Goal: Task Accomplishment & Management: Use online tool/utility

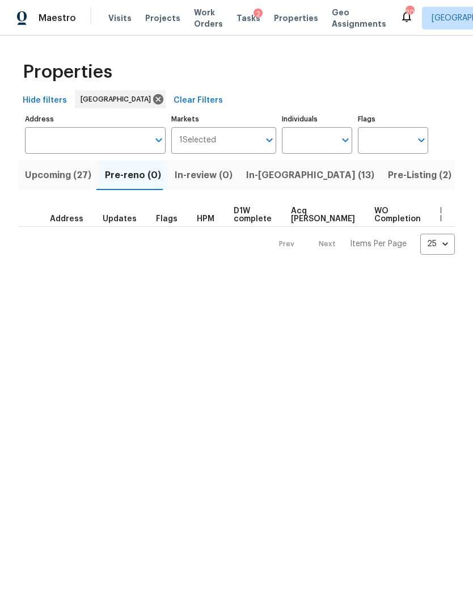
click at [272, 174] on span "In-reno (13)" at bounding box center [310, 175] width 128 height 16
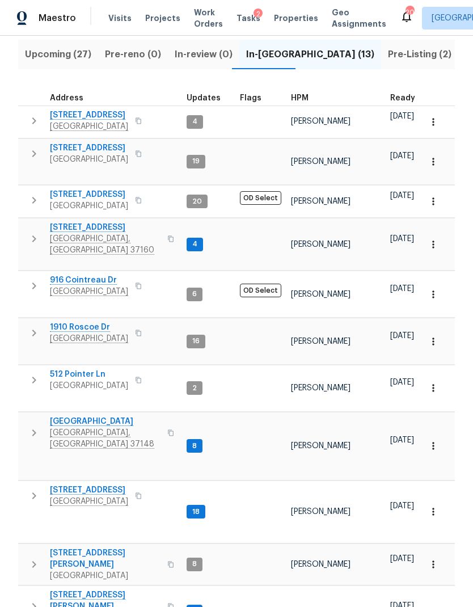
scroll to position [120, 0]
click at [82, 590] on span "501 Colburn Dr" at bounding box center [105, 601] width 111 height 23
click at [120, 12] on span "Visits" at bounding box center [119, 17] width 23 height 11
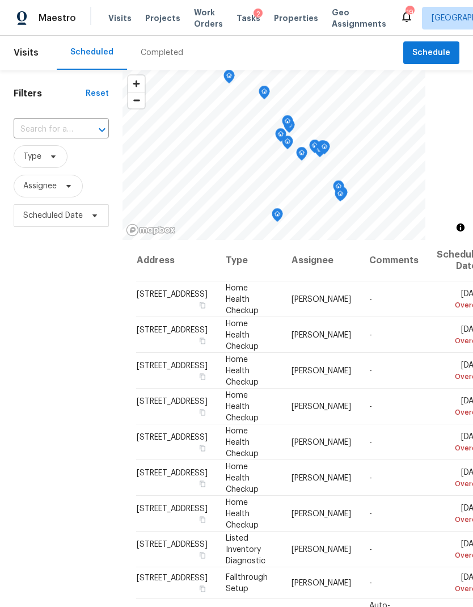
click at [51, 128] on input "text" at bounding box center [46, 130] width 64 height 18
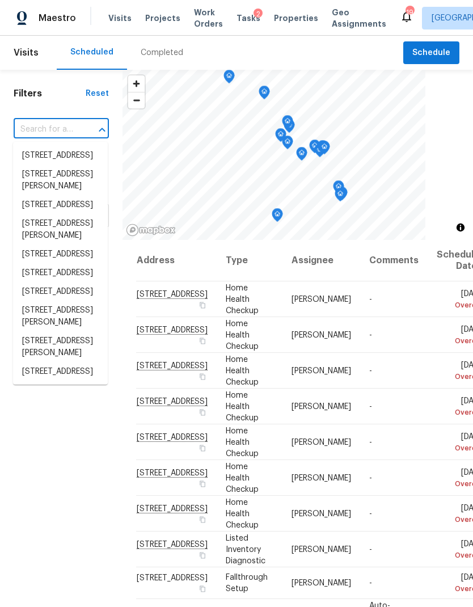
click at [43, 124] on input "text" at bounding box center [46, 130] width 64 height 18
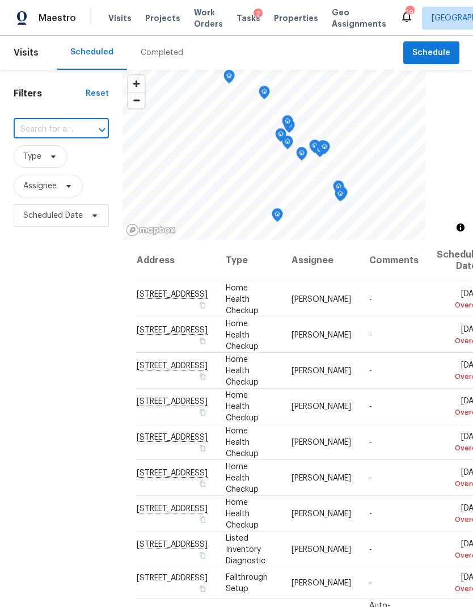
paste input "501 Colburn Dr, Lewisburg, TN 37091"
type input "501 Colburn Dr, Lewisburg, TN 37091"
click at [53, 161] on li "501 Colburn Dr, Lewisburg, TN 37091" at bounding box center [60, 161] width 95 height 31
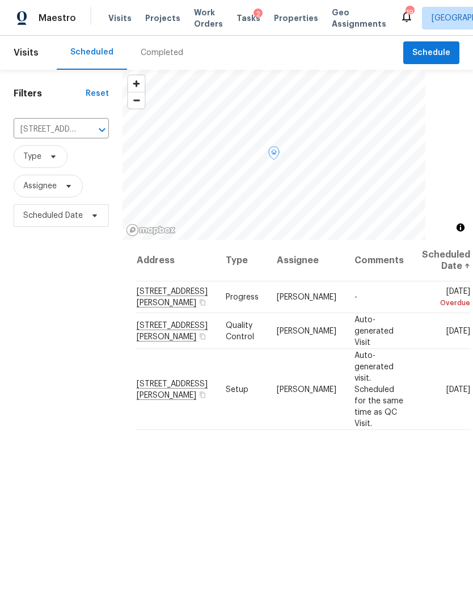
click at [0, 0] on icon at bounding box center [0, 0] width 0 height 0
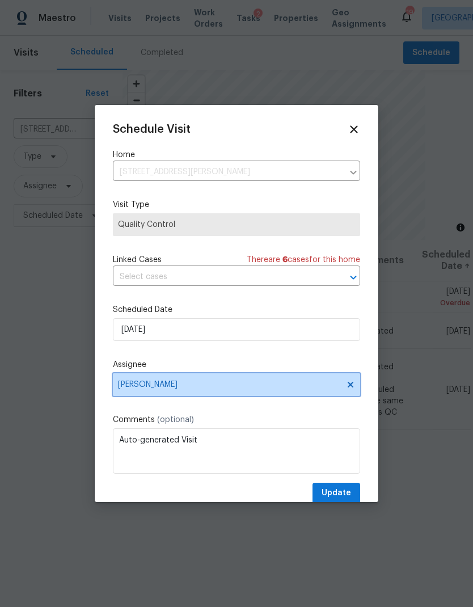
click at [204, 388] on span "Lauren Bittler" at bounding box center [229, 384] width 222 height 9
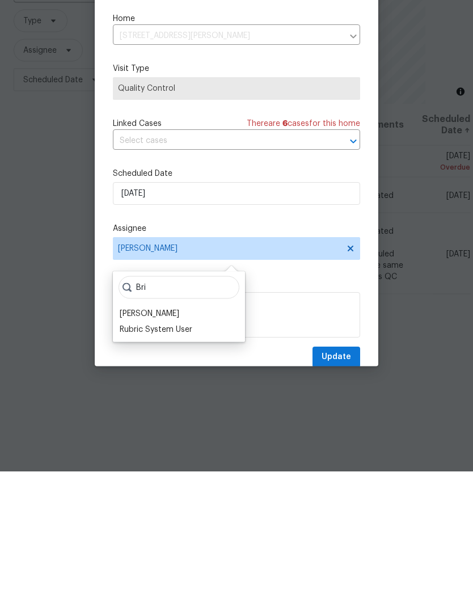
type input "Bri"
click at [146, 443] on div "[PERSON_NAME]" at bounding box center [150, 448] width 60 height 11
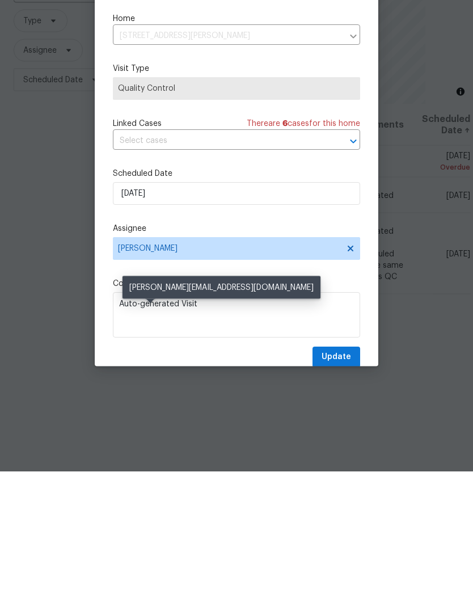
scroll to position [45, 0]
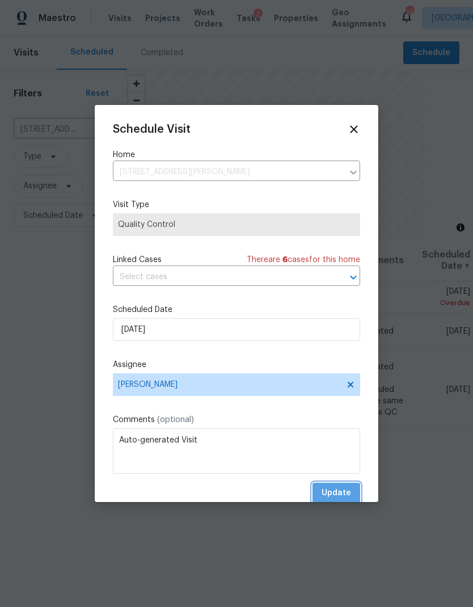
click at [337, 499] on span "Update" at bounding box center [336, 493] width 29 height 14
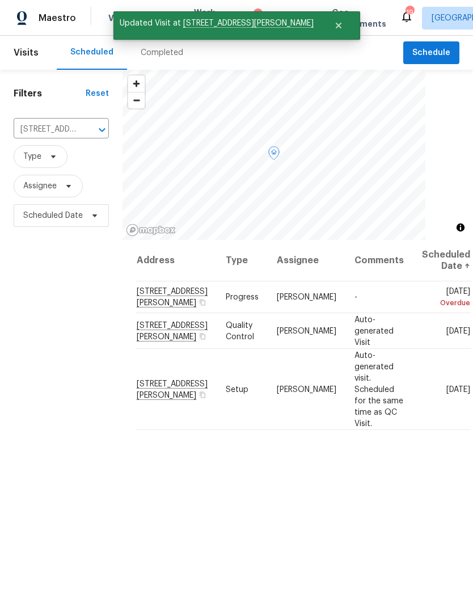
click at [0, 0] on icon at bounding box center [0, 0] width 0 height 0
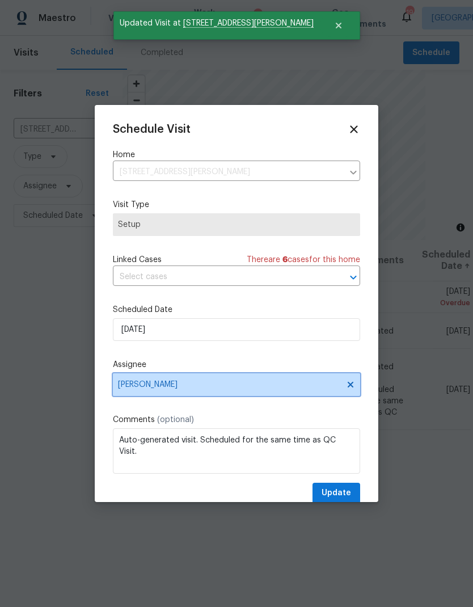
click at [216, 385] on span "Lauren Bittler" at bounding box center [229, 384] width 222 height 9
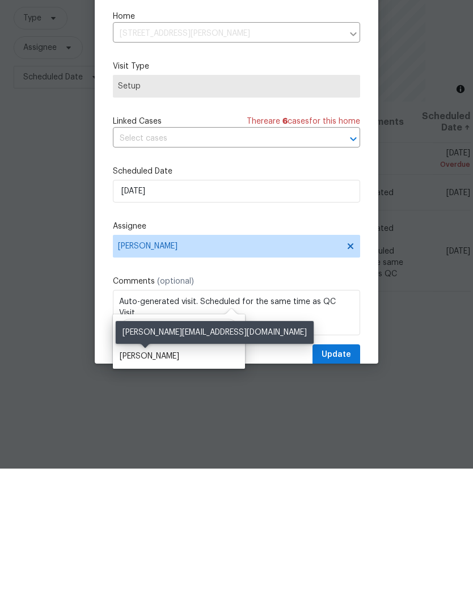
type input "Bria"
click at [154, 489] on div "[PERSON_NAME]" at bounding box center [150, 494] width 60 height 11
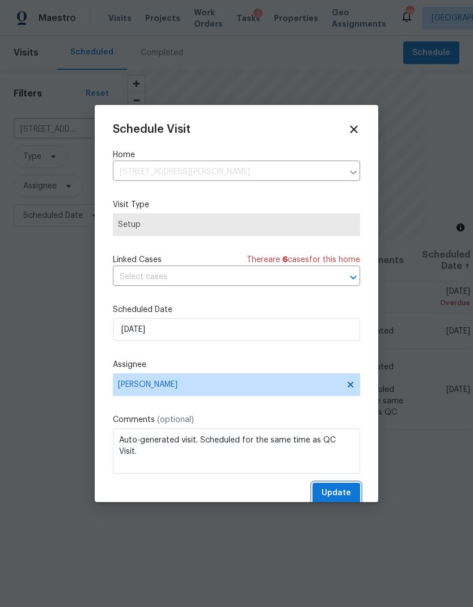
click at [336, 496] on span "Update" at bounding box center [336, 493] width 29 height 14
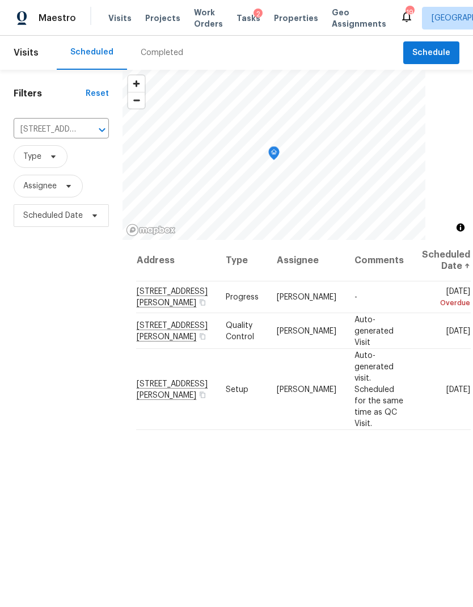
click at [88, 124] on icon "Clear" at bounding box center [87, 129] width 11 height 11
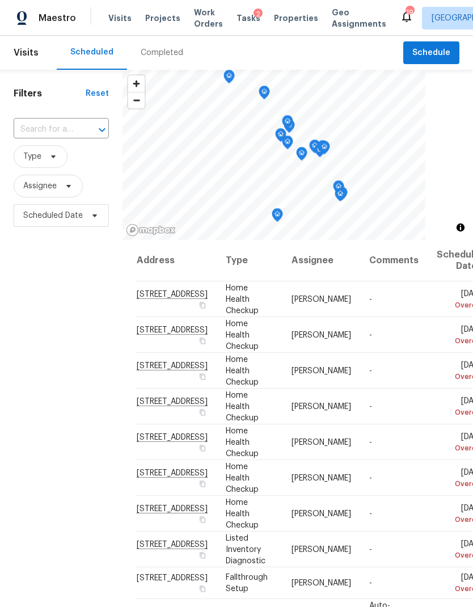
click at [49, 131] on input "text" at bounding box center [46, 130] width 64 height 18
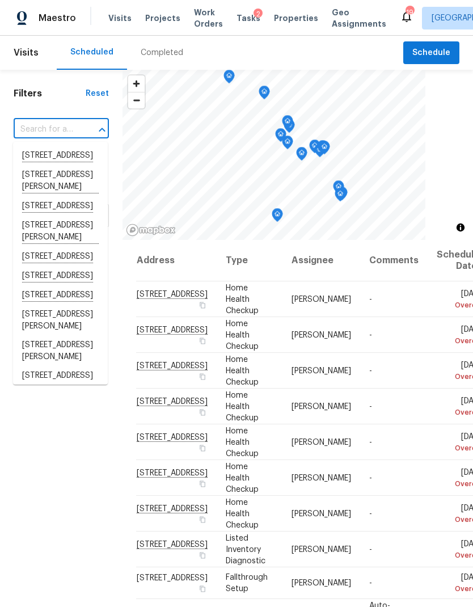
click at [43, 126] on input "text" at bounding box center [46, 130] width 64 height 18
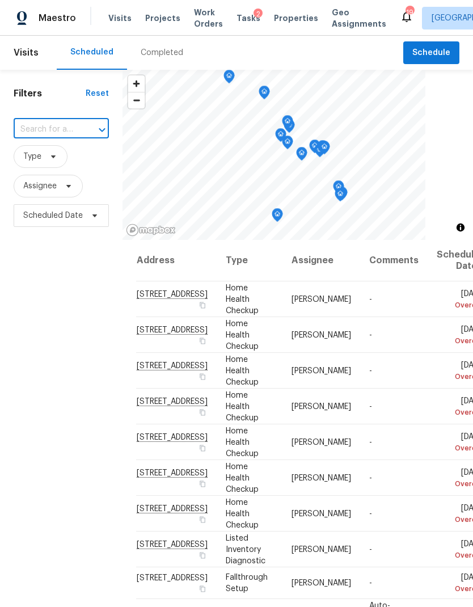
paste input "[STREET_ADDRESS]"
type input "[STREET_ADDRESS]"
click at [46, 166] on li "[STREET_ADDRESS]" at bounding box center [60, 155] width 95 height 19
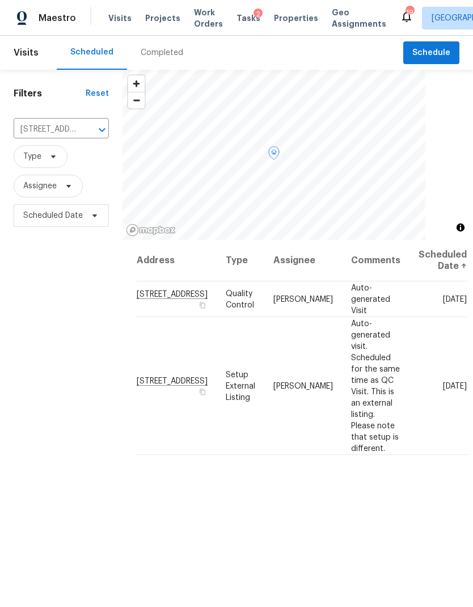
click at [0, 0] on icon at bounding box center [0, 0] width 0 height 0
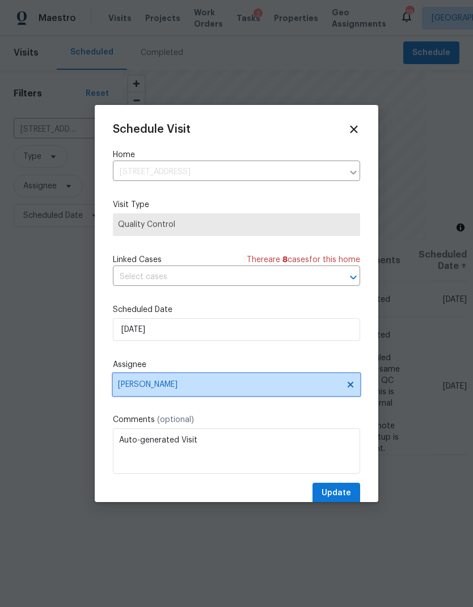
click at [313, 379] on span "Lauren Bittler" at bounding box center [236, 384] width 247 height 23
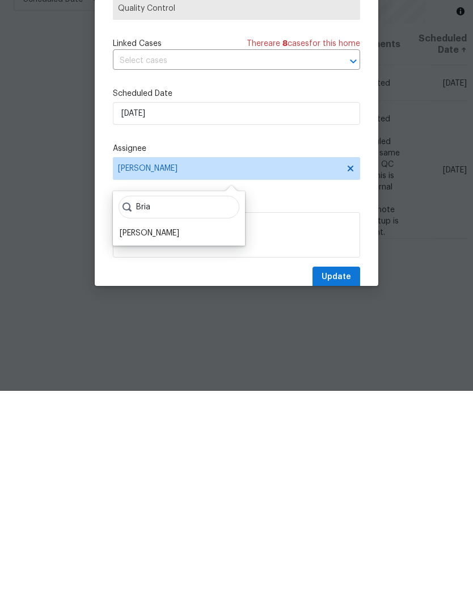
click at [152, 412] on input "Bria" at bounding box center [179, 423] width 121 height 23
type input "Bria"
click at [144, 443] on div "[PERSON_NAME]" at bounding box center [150, 448] width 60 height 11
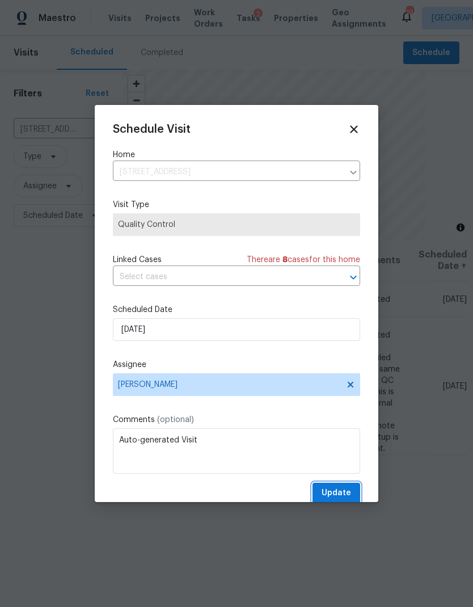
click at [340, 496] on span "Update" at bounding box center [336, 493] width 29 height 14
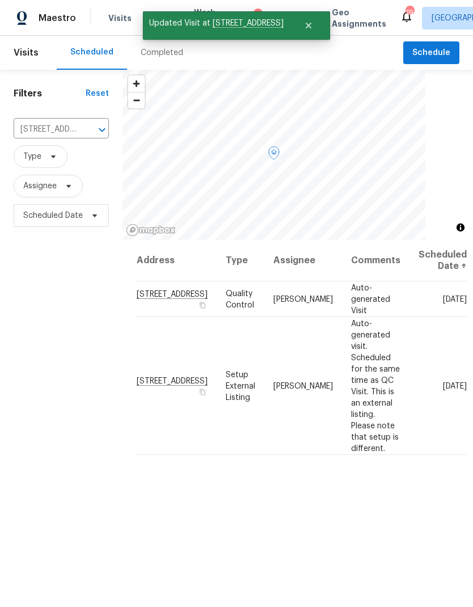
click at [0, 0] on icon at bounding box center [0, 0] width 0 height 0
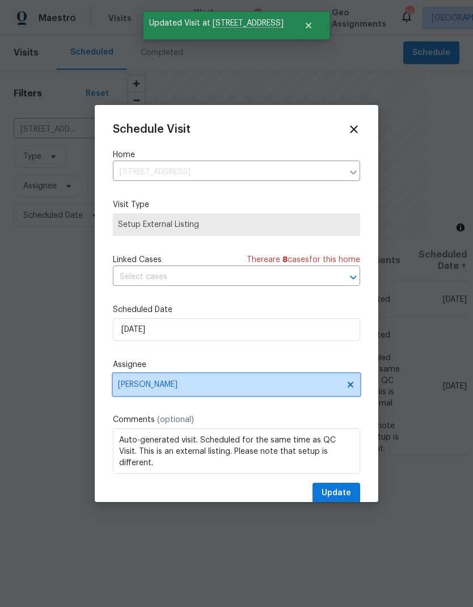
click at [245, 383] on span "Lauren Bittler" at bounding box center [229, 384] width 222 height 9
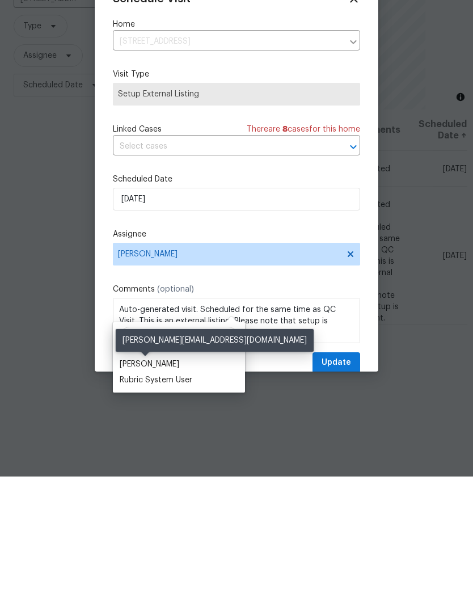
type input "Bri"
click at [145, 489] on div "[PERSON_NAME]" at bounding box center [150, 494] width 60 height 11
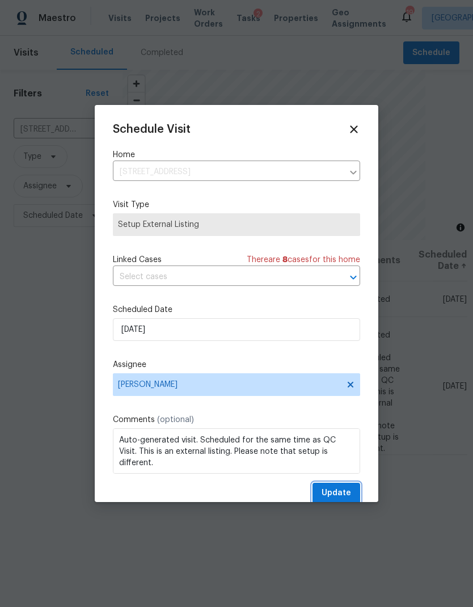
click at [331, 497] on span "Update" at bounding box center [336, 493] width 29 height 14
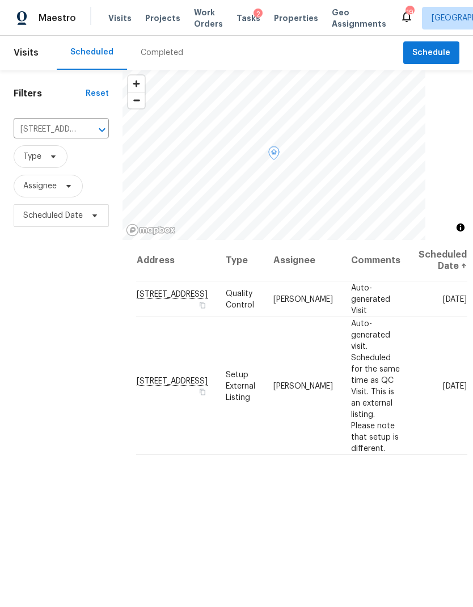
click at [170, 290] on span "[STREET_ADDRESS]" at bounding box center [172, 294] width 71 height 9
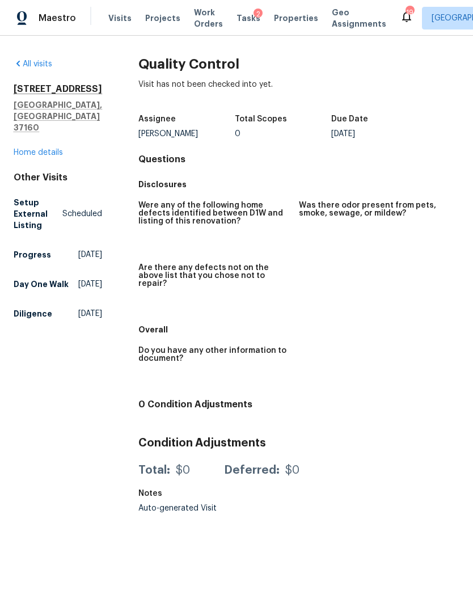
click at [39, 156] on link "Home details" at bounding box center [38, 153] width 49 height 8
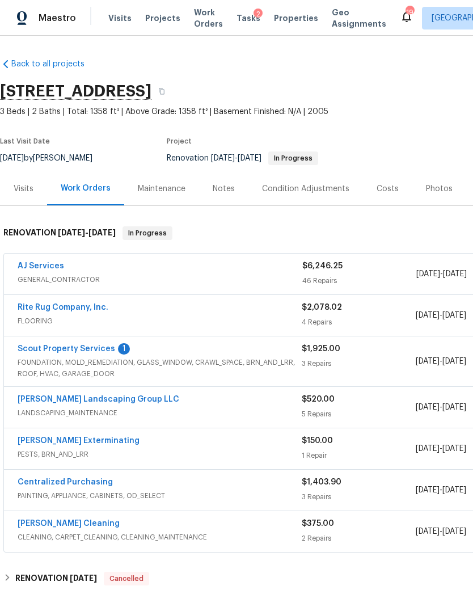
click at [75, 352] on link "Scout Property Services" at bounding box center [67, 349] width 98 height 8
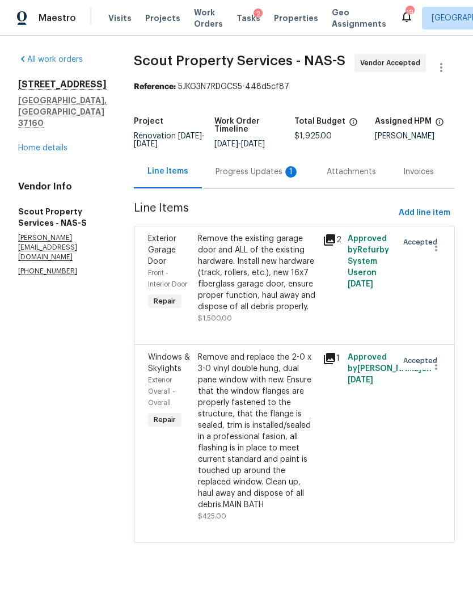
click at [230, 179] on div "Progress Updates 1" at bounding box center [257, 171] width 111 height 33
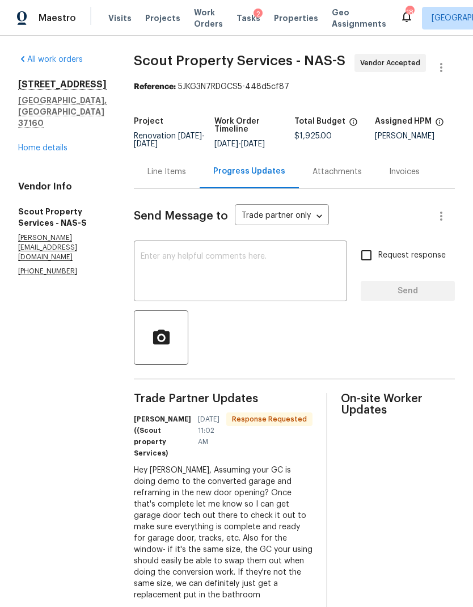
click at [43, 152] on link "Home details" at bounding box center [42, 148] width 49 height 8
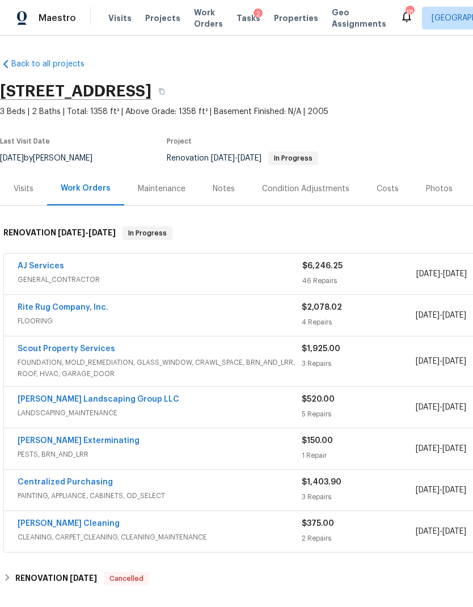
click at [45, 263] on link "AJ Services" at bounding box center [41, 266] width 47 height 8
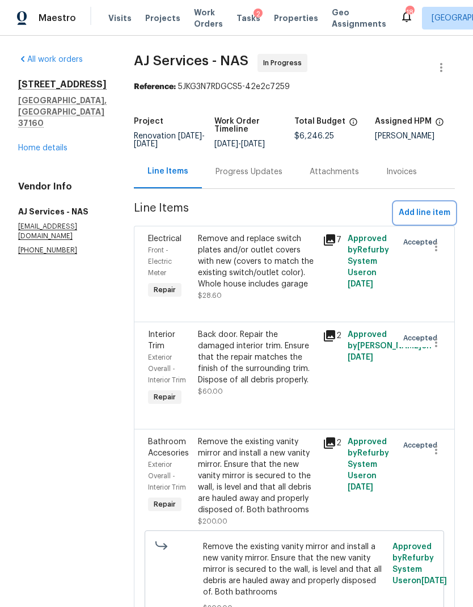
click at [428, 220] on span "Add line item" at bounding box center [425, 213] width 52 height 14
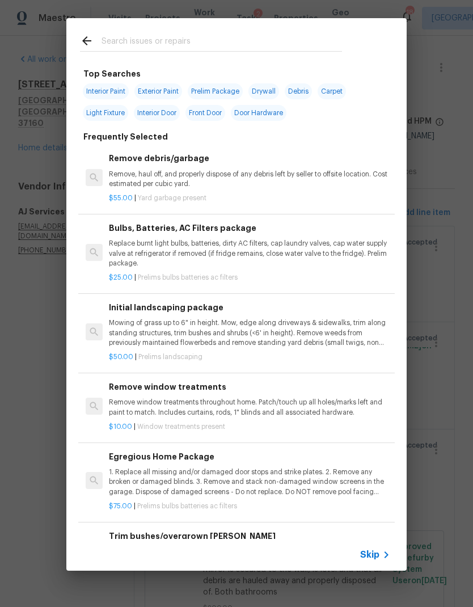
click at [372, 551] on span "Skip" at bounding box center [369, 554] width 19 height 11
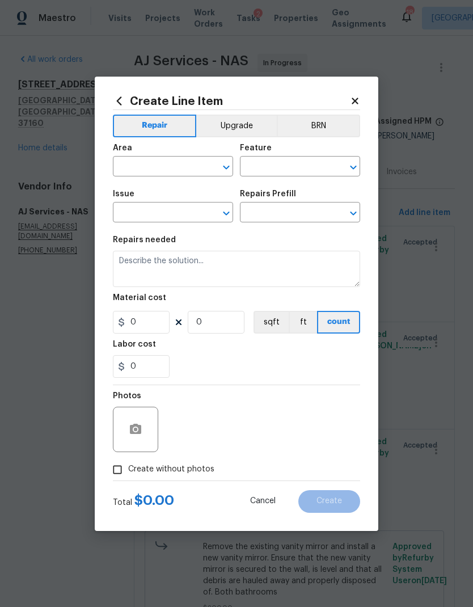
click at [173, 168] on input "text" at bounding box center [157, 168] width 88 height 18
click at [157, 189] on li "Garage" at bounding box center [173, 192] width 120 height 19
type input "Garage"
click at [282, 164] on input "text" at bounding box center [284, 168] width 88 height 18
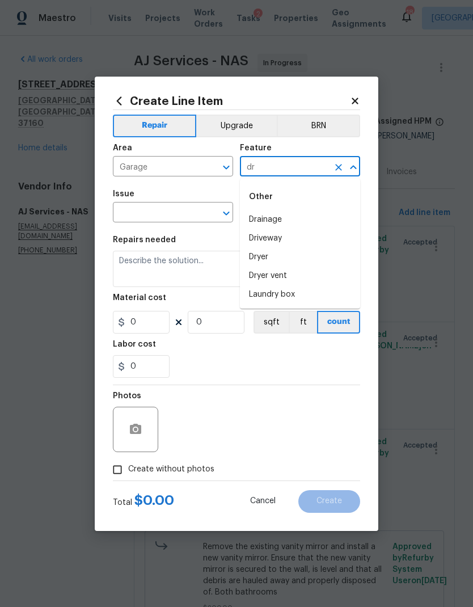
type input "d"
click at [299, 226] on li "Walls and Ceiling" at bounding box center [300, 219] width 120 height 19
type input "Walls and Ceiling"
click at [298, 225] on div "Issue ​ Repairs Prefill ​" at bounding box center [236, 206] width 247 height 46
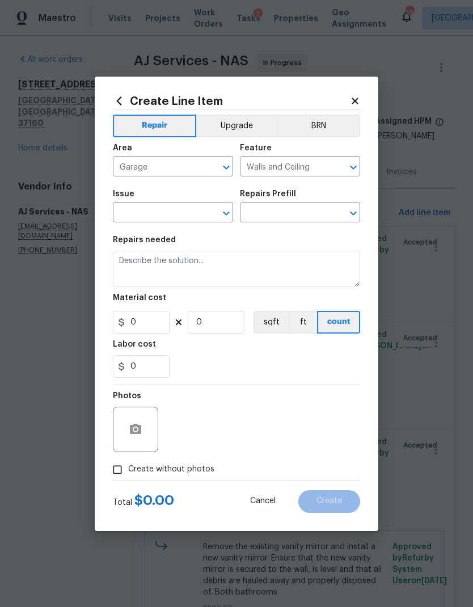
click at [229, 210] on icon "Open" at bounding box center [226, 213] width 14 height 14
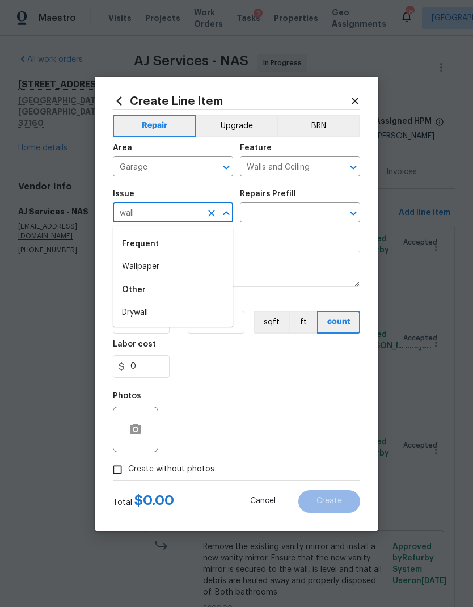
click at [161, 314] on li "Drywall" at bounding box center [173, 312] width 120 height 19
type input "Drywall"
click at [350, 217] on icon "Open" at bounding box center [354, 213] width 14 height 14
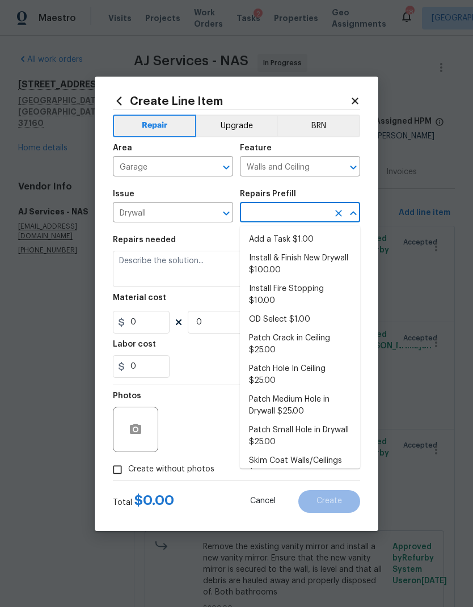
click at [318, 244] on li "Add a Task $1.00" at bounding box center [300, 239] width 120 height 19
type input "Add a Task $1.00"
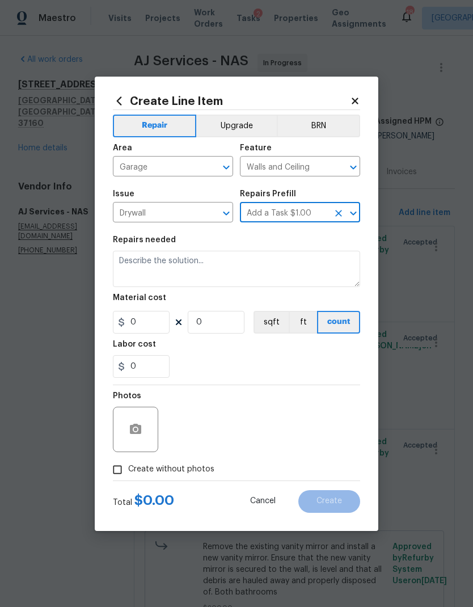
type textarea "HPM to detail"
type input "1"
type input "Add a Task $1.00"
type input "1"
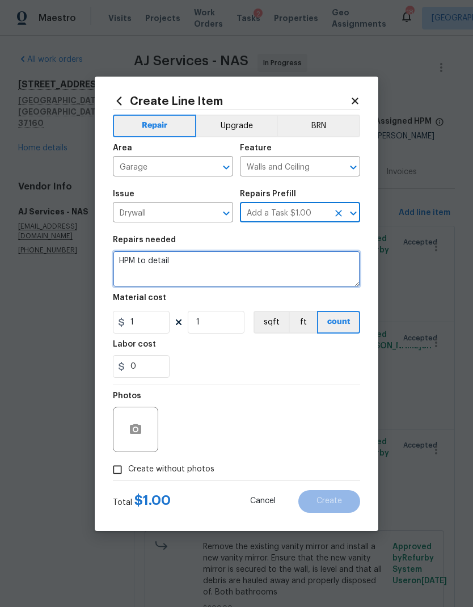
click at [155, 263] on textarea "HPM to detail" at bounding box center [236, 269] width 247 height 36
click at [154, 263] on textarea "HPM to detail" at bounding box center [236, 269] width 247 height 36
click at [141, 261] on textarea "HPM to detail" at bounding box center [236, 269] width 247 height 36
click at [140, 260] on textarea "HPM to detail" at bounding box center [236, 269] width 247 height 36
click at [146, 262] on textarea "HPM to detail" at bounding box center [236, 269] width 247 height 36
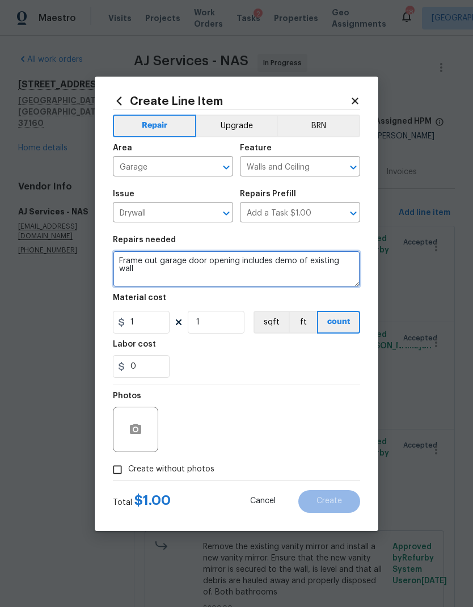
type textarea "Frame out garage door opening includes demo of existing wall"
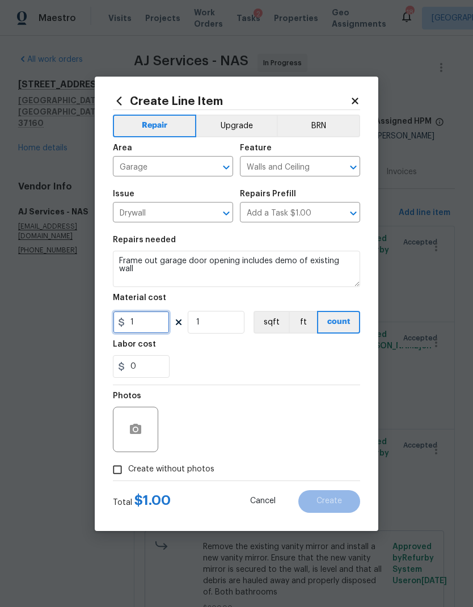
click at [149, 329] on input "1" at bounding box center [141, 322] width 57 height 23
type input "500"
click at [274, 352] on div "Labor cost" at bounding box center [236, 347] width 247 height 15
click at [142, 432] on icon "button" at bounding box center [136, 430] width 14 height 14
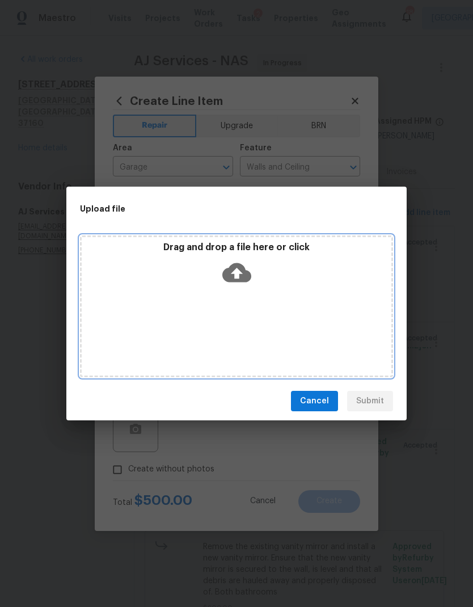
click at [250, 281] on icon at bounding box center [236, 272] width 29 height 29
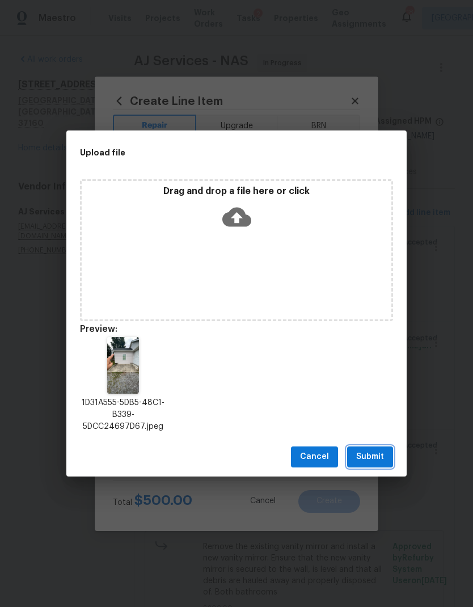
click at [373, 455] on span "Submit" at bounding box center [370, 457] width 28 height 14
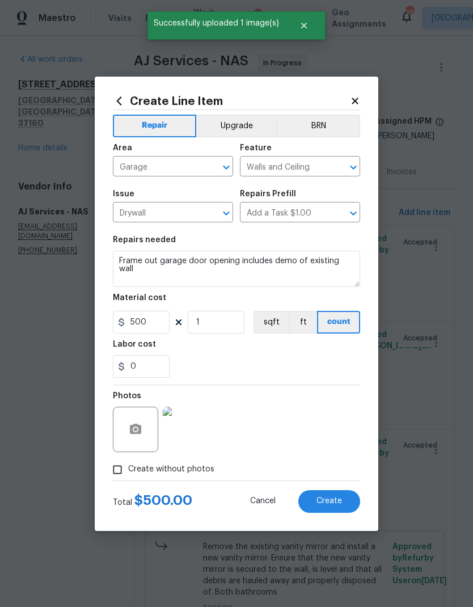
click at [341, 500] on span "Create" at bounding box center [329, 501] width 26 height 9
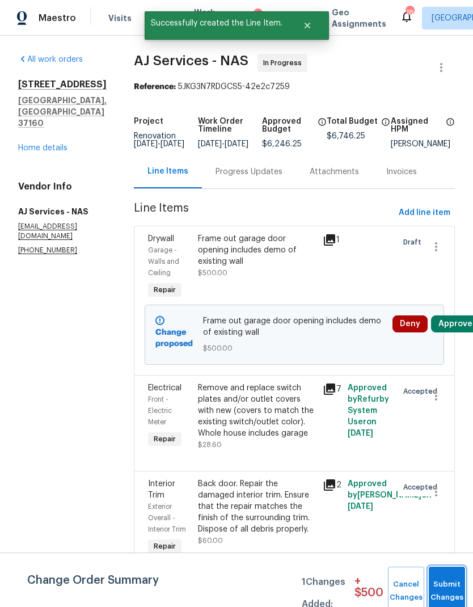
click at [451, 590] on span "Submit Changes" at bounding box center [446, 591] width 25 height 26
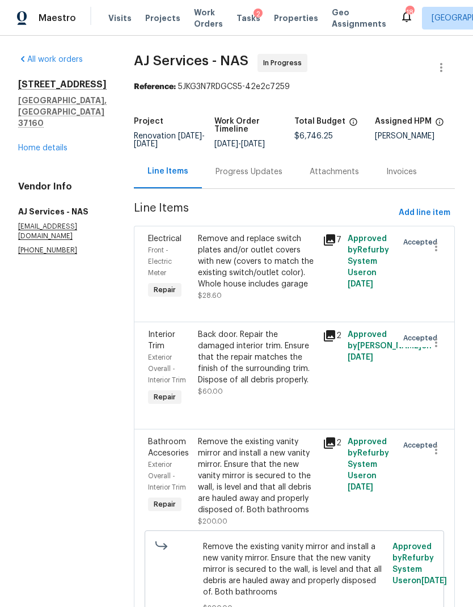
click at [252, 176] on div "Progress Updates" at bounding box center [249, 171] width 67 height 11
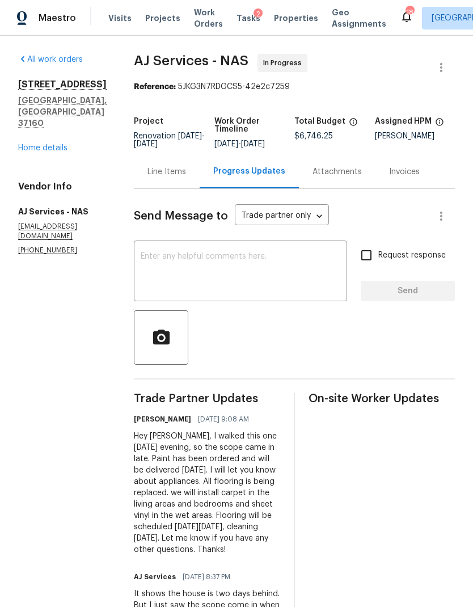
click at [253, 283] on textarea at bounding box center [241, 272] width 200 height 40
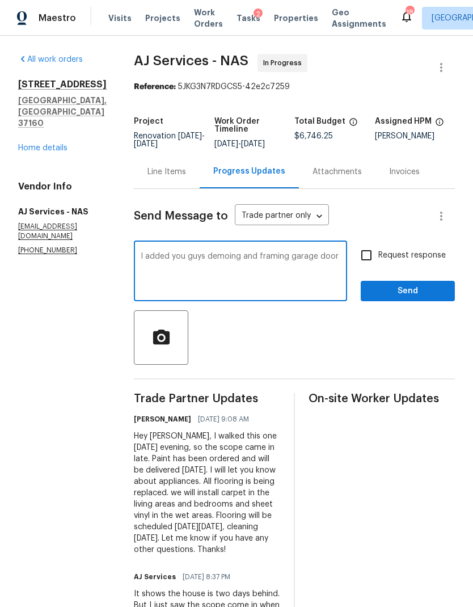
type textarea "I added you guys demoing and framing garage door"
click at [362, 267] on input "Request response" at bounding box center [366, 255] width 24 height 24
checkbox input "true"
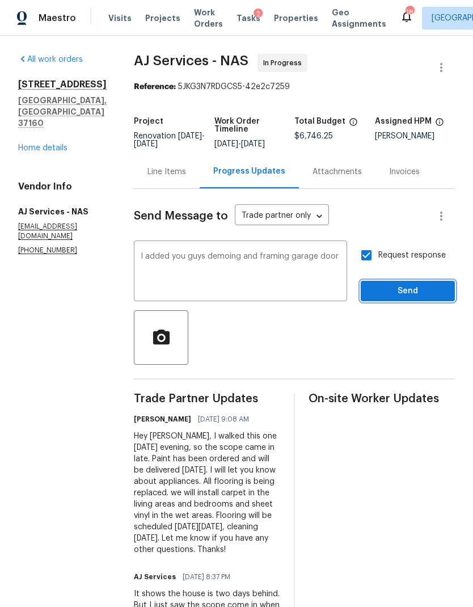
click at [391, 298] on span "Send" at bounding box center [408, 291] width 76 height 14
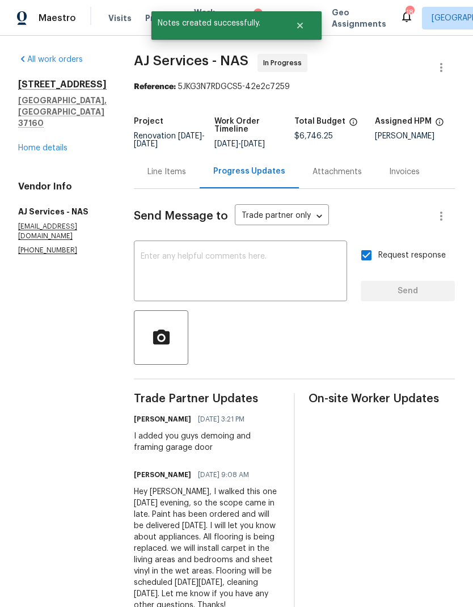
click at [47, 144] on link "Home details" at bounding box center [42, 148] width 49 height 8
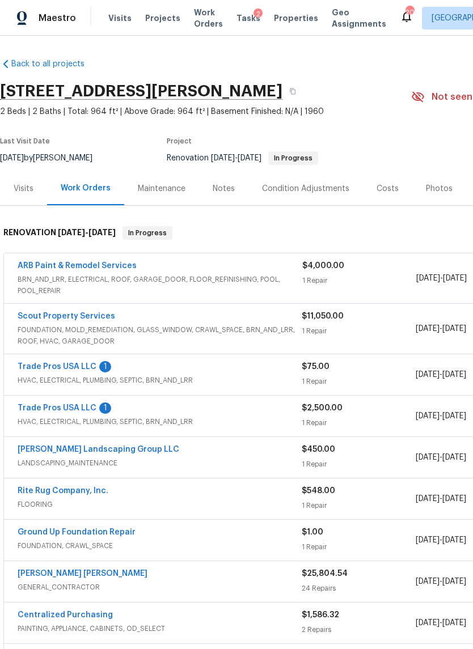
click at [65, 365] on link "Trade Pros USA LLC" at bounding box center [57, 367] width 79 height 8
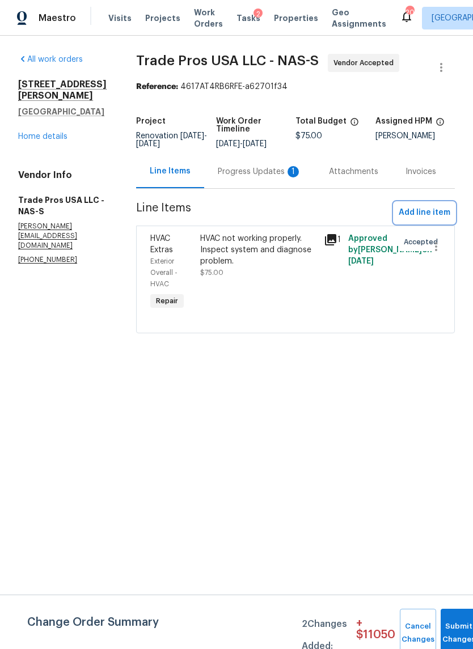
click at [427, 214] on span "Add line item" at bounding box center [425, 213] width 52 height 14
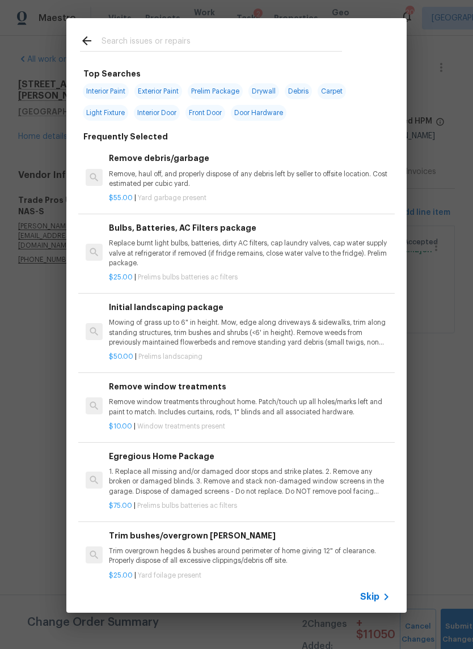
click at [381, 598] on icon at bounding box center [386, 597] width 14 height 14
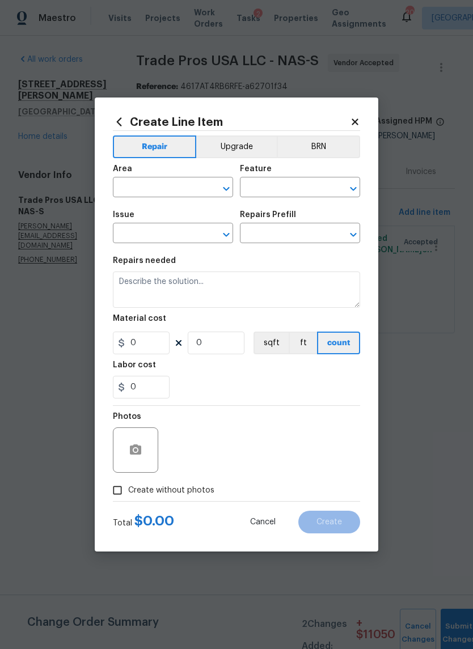
click at [167, 189] on input "text" at bounding box center [157, 189] width 88 height 18
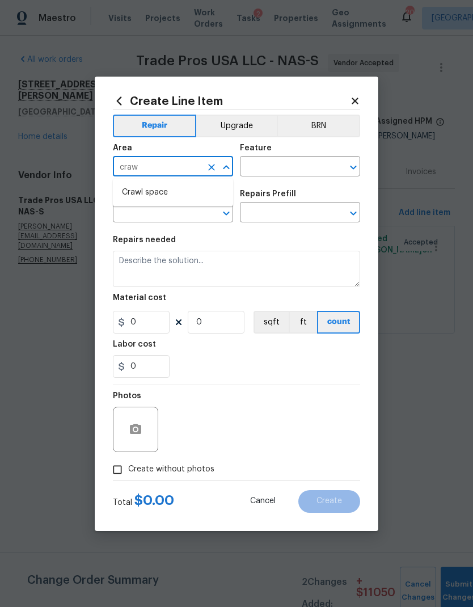
click at [154, 200] on li "Crawl space" at bounding box center [173, 192] width 120 height 19
type input "Crawl space"
click at [349, 167] on icon "Open" at bounding box center [354, 167] width 14 height 14
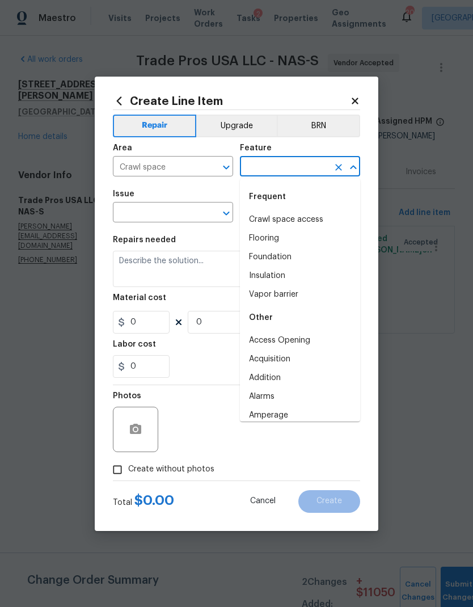
click at [307, 213] on li "Crawl space access" at bounding box center [300, 219] width 120 height 19
type input "Crawl space access"
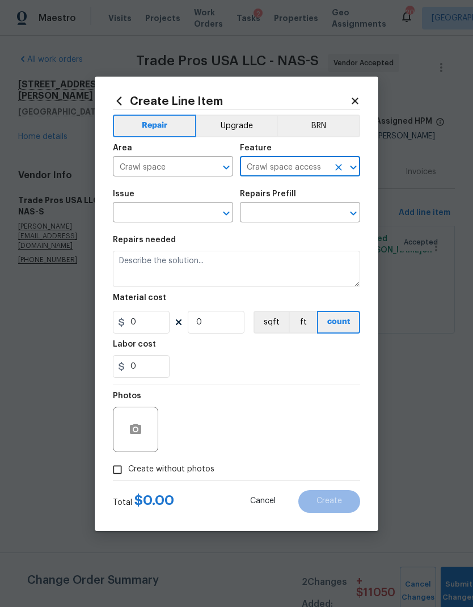
click at [229, 216] on icon "Open" at bounding box center [226, 213] width 14 height 14
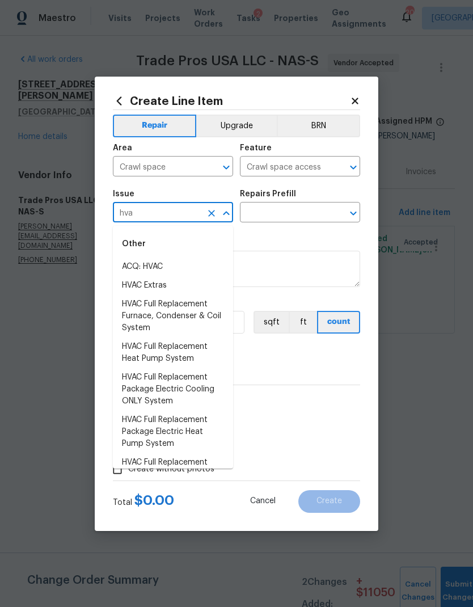
click at [178, 285] on li "HVAC Extras" at bounding box center [173, 285] width 120 height 19
type input "HVAC Extras"
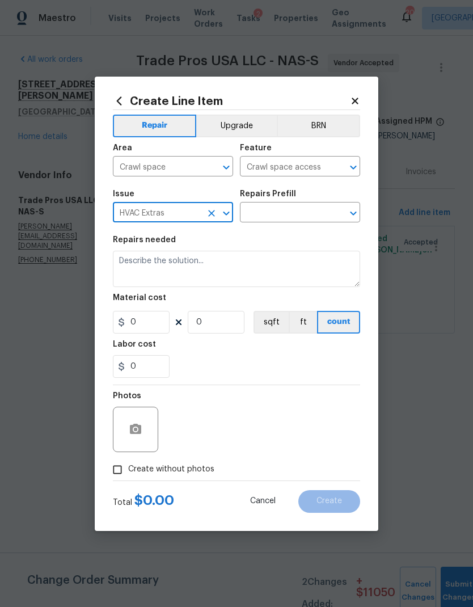
click at [342, 212] on icon "Clear" at bounding box center [338, 213] width 11 height 11
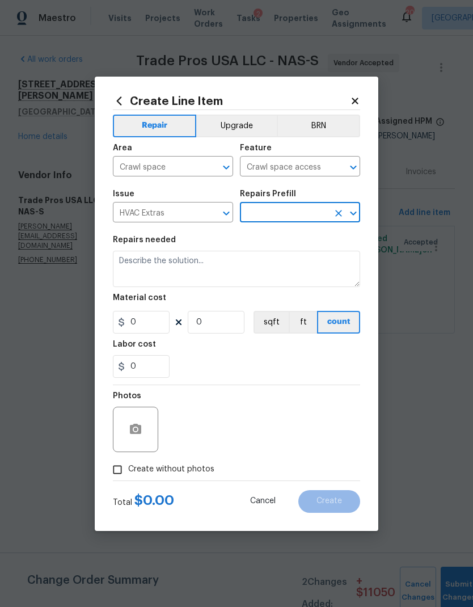
click at [352, 213] on icon "Open" at bounding box center [353, 214] width 6 height 4
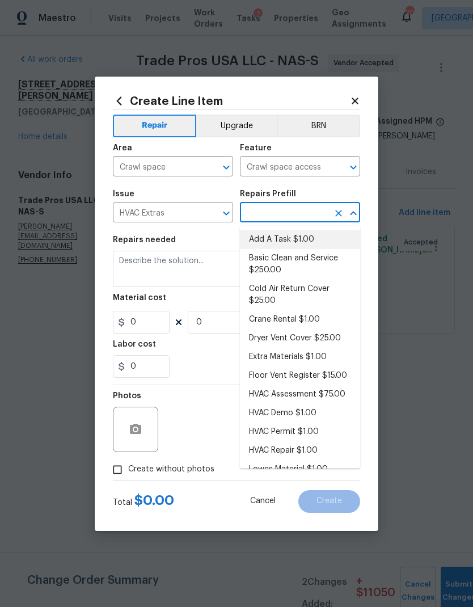
click at [303, 236] on li "Add A Task $1.00" at bounding box center [300, 239] width 120 height 19
type input "Add A Task $1.00"
type input "HVAC"
type textarea "HPM to detail"
type input "1"
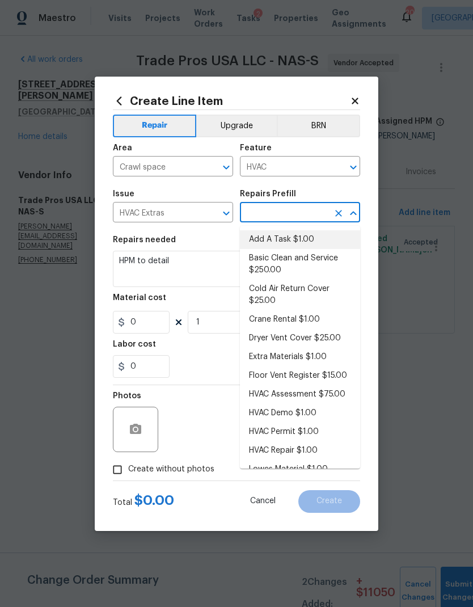
type input "Add A Task $1.00"
type input "1"
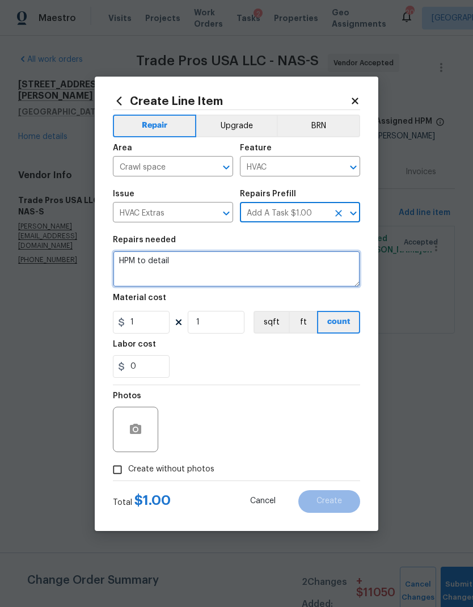
click at [162, 262] on textarea "HPM to detail" at bounding box center [236, 269] width 247 height 36
click at [162, 261] on textarea "HPM to detail" at bounding box center [236, 269] width 247 height 36
click at [146, 265] on textarea "HPM to detail" at bounding box center [236, 269] width 247 height 36
click at [141, 262] on textarea "HPM to detail" at bounding box center [236, 269] width 247 height 36
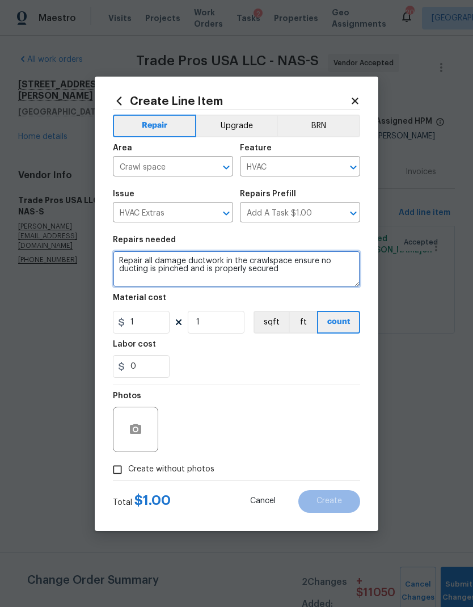
type textarea "Repair all damage ductwork in the crawlspace ensure no ducting is pinched and i…"
click at [243, 362] on div "0" at bounding box center [236, 366] width 247 height 23
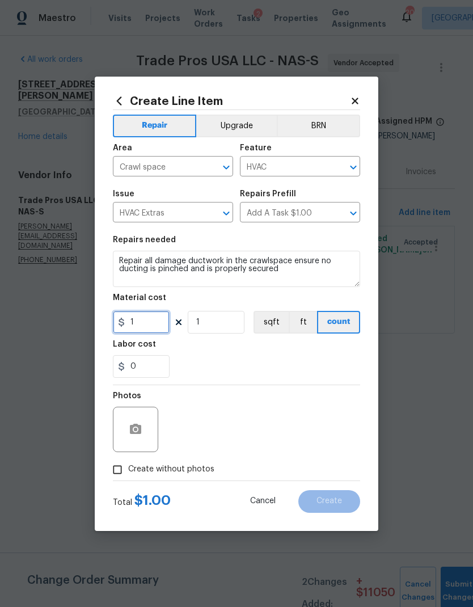
click at [151, 320] on input "1" at bounding box center [141, 322] width 57 height 23
type input "125"
click at [261, 351] on figure "Labor cost 0" at bounding box center [236, 358] width 247 height 37
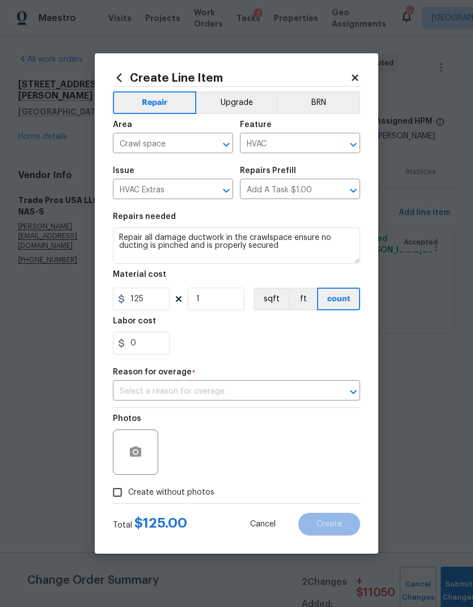
click at [226, 399] on input "text" at bounding box center [221, 392] width 216 height 18
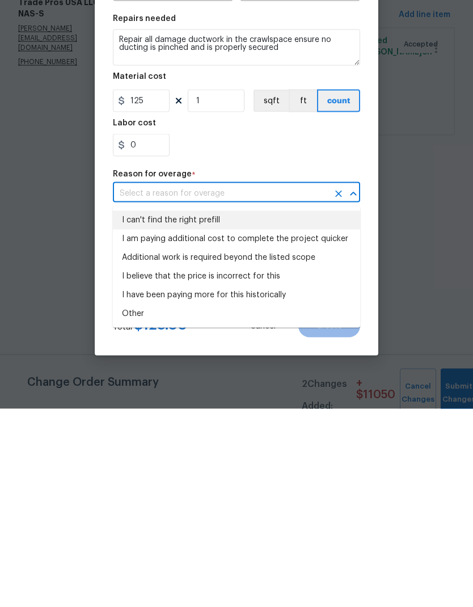
click at [189, 409] on li "I can't find the right prefill" at bounding box center [236, 418] width 247 height 19
type input "I can't find the right prefill"
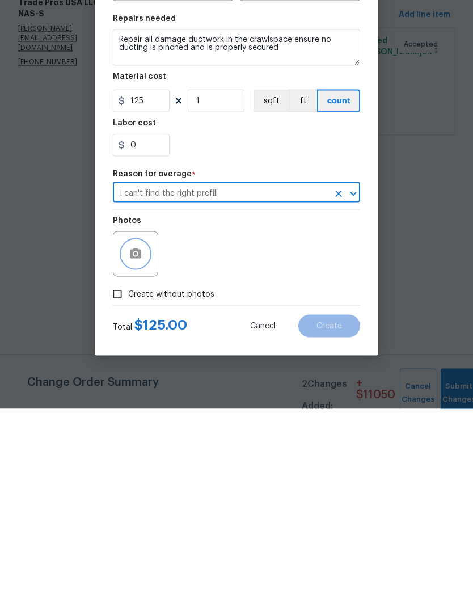
click at [136, 446] on icon "button" at bounding box center [135, 451] width 11 height 10
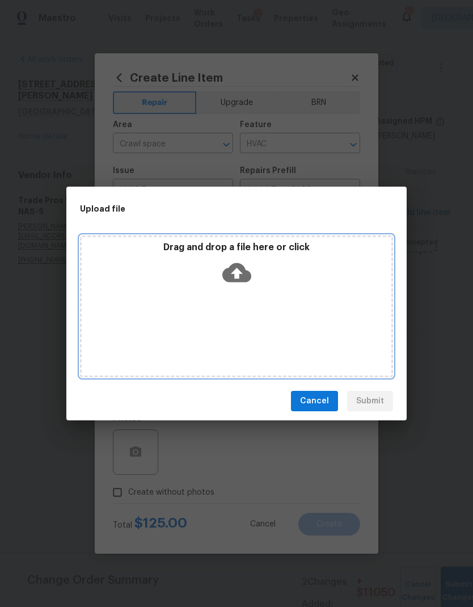
click at [243, 271] on icon at bounding box center [236, 272] width 29 height 19
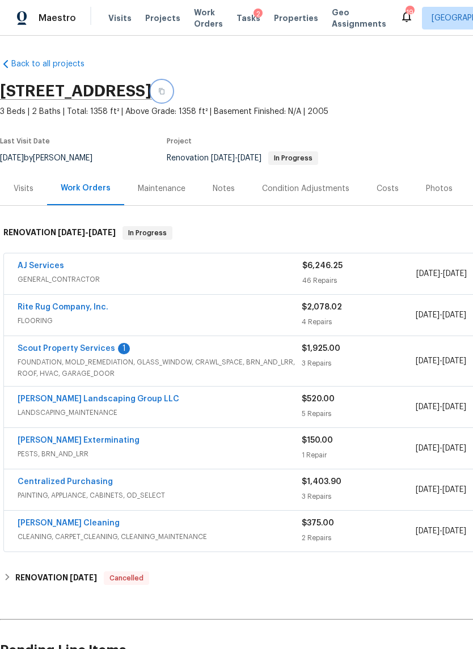
click at [165, 90] on icon "button" at bounding box center [161, 91] width 7 height 7
